Goal: Information Seeking & Learning: Learn about a topic

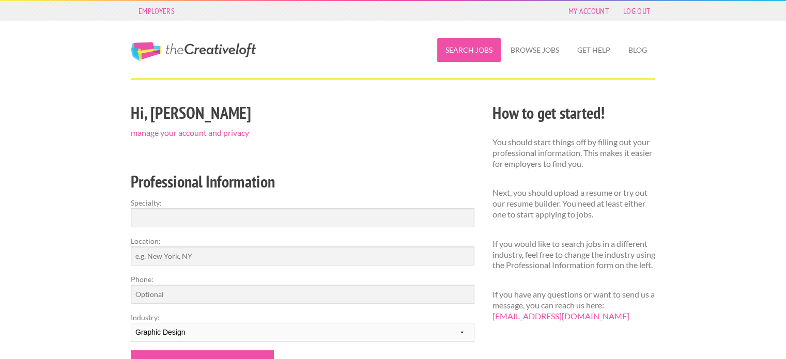
click at [477, 53] on link "Search Jobs" at bounding box center [469, 50] width 64 height 24
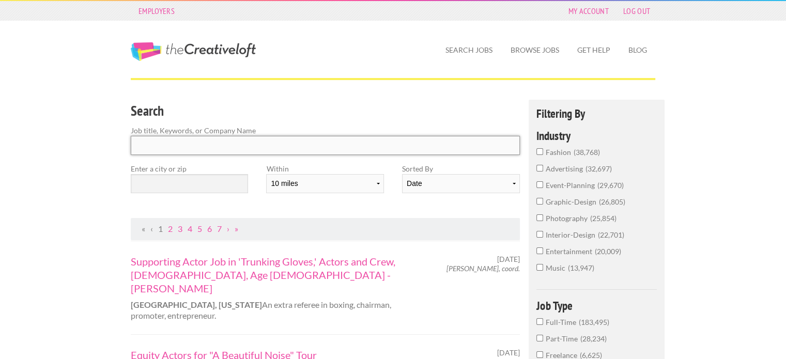
click at [386, 147] on input "Search" at bounding box center [325, 145] width 389 height 19
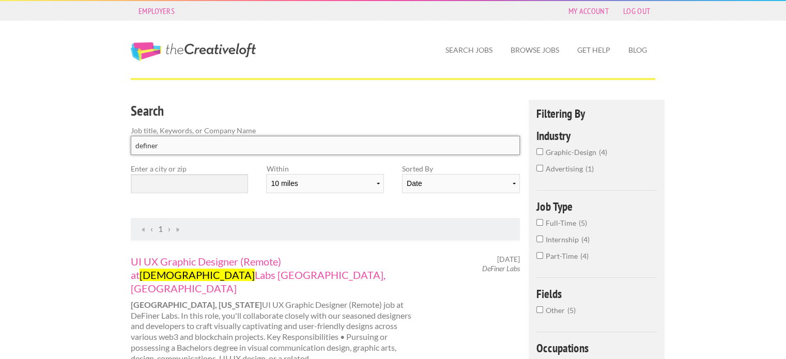
type input "definer"
click button "submit" at bounding box center [0, 0] width 0 height 0
click at [371, 257] on link "UI UX Graphic Designer (Remote) at DeFiner Labs [GEOGRAPHIC_DATA], [GEOGRAPHIC_…" at bounding box center [274, 275] width 287 height 40
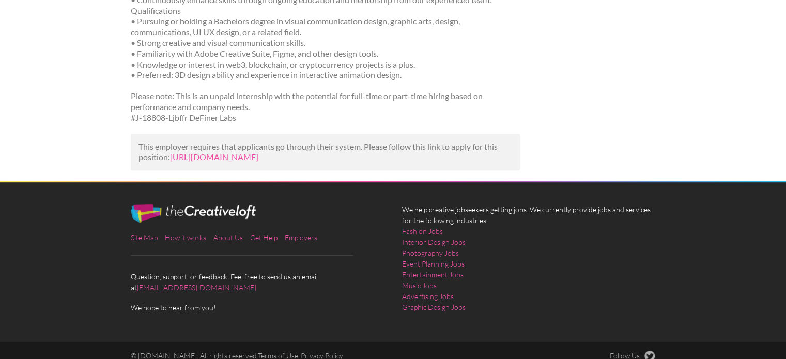
scroll to position [427, 0]
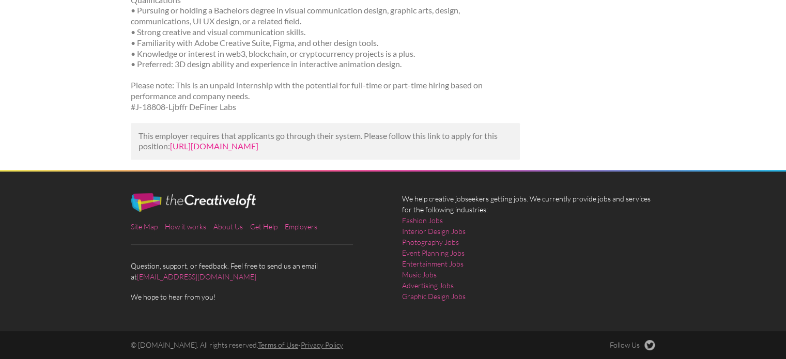
click at [258, 141] on link "https://themeridiancompany.com/vacancy/job/ui-ux-graphic-designer-remote-at-def…" at bounding box center [214, 146] width 88 height 10
